Goal: Check status: Check status

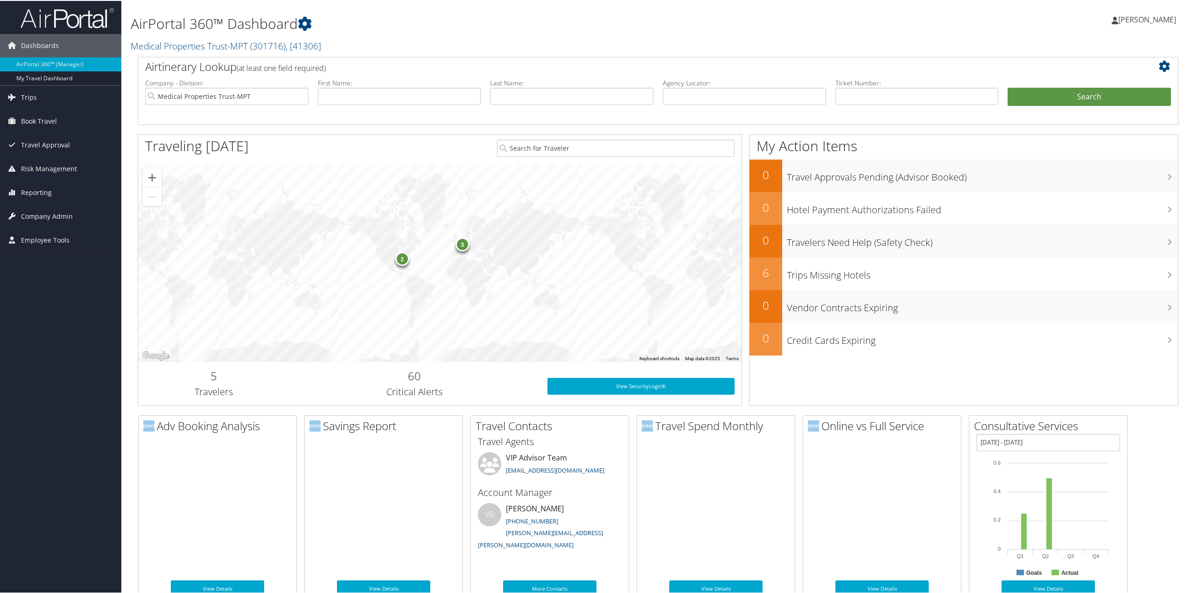
click at [29, 96] on span "Trips" at bounding box center [29, 96] width 16 height 23
click at [25, 128] on link "Current/Future Trips" at bounding box center [60, 129] width 121 height 14
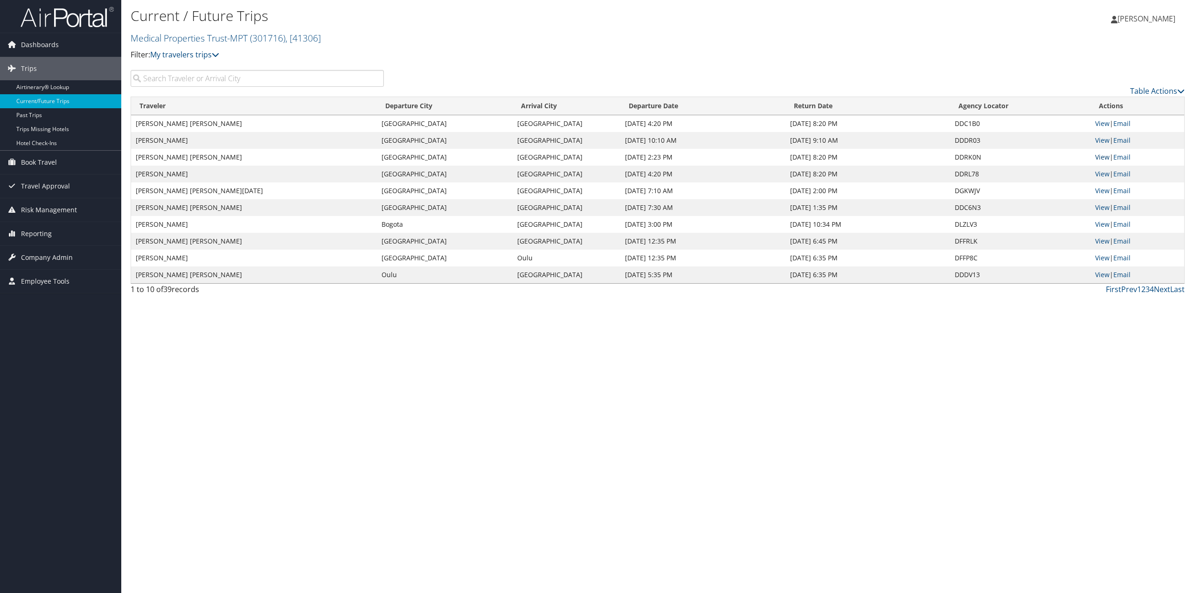
click at [1102, 157] on link "View" at bounding box center [1103, 157] width 14 height 9
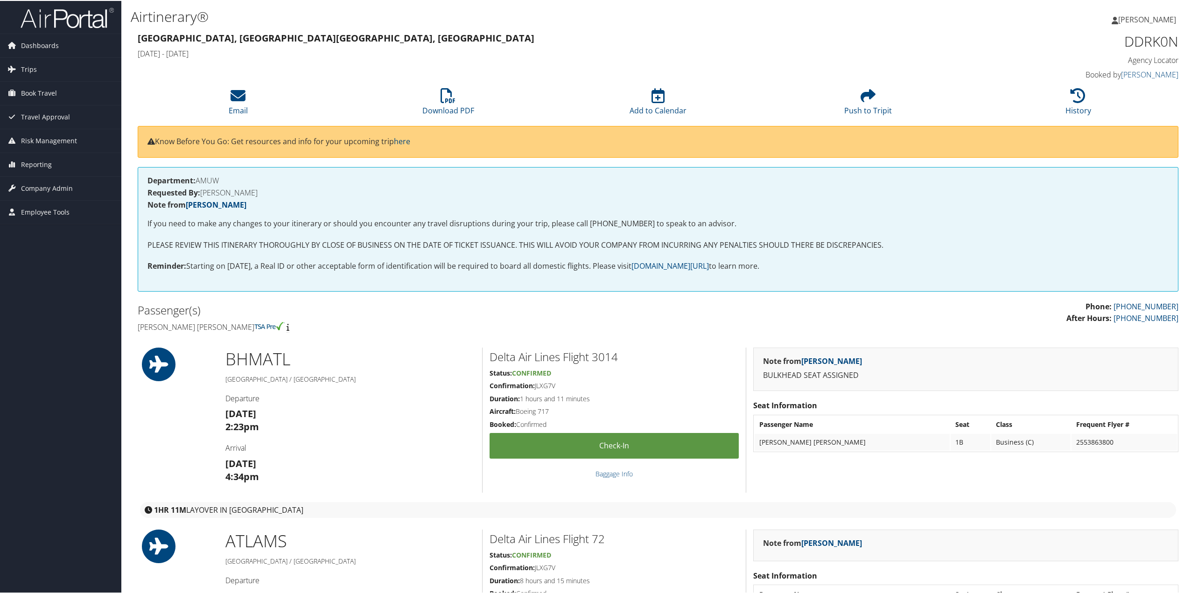
drag, startPoint x: 559, startPoint y: 383, endPoint x: 535, endPoint y: 384, distance: 24.3
click at [535, 384] on h5 "Confirmation: JLXG7V" at bounding box center [613, 384] width 249 height 9
copy h5 "JLXG7V"
